Goal: Information Seeking & Learning: Learn about a topic

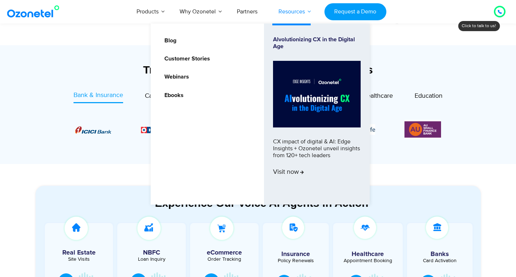
scroll to position [224, 0]
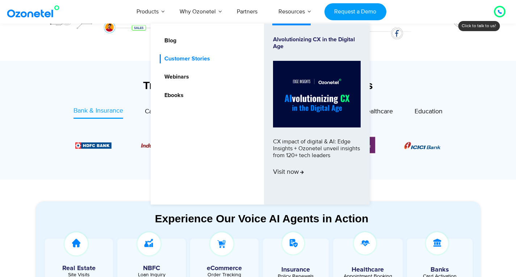
click at [181, 58] on link "Customer Stories" at bounding box center [185, 58] width 51 height 9
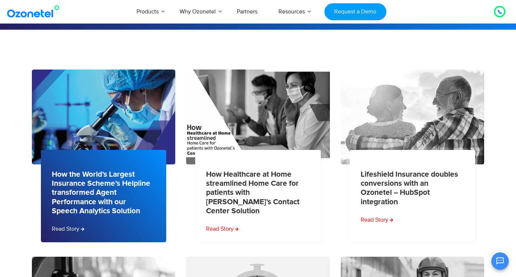
click at [93, 178] on link "How the World’s Largest Insurance Scheme’s Helpline transformed Agent Performan…" at bounding box center [102, 193] width 100 height 46
